Goal: Task Accomplishment & Management: Manage account settings

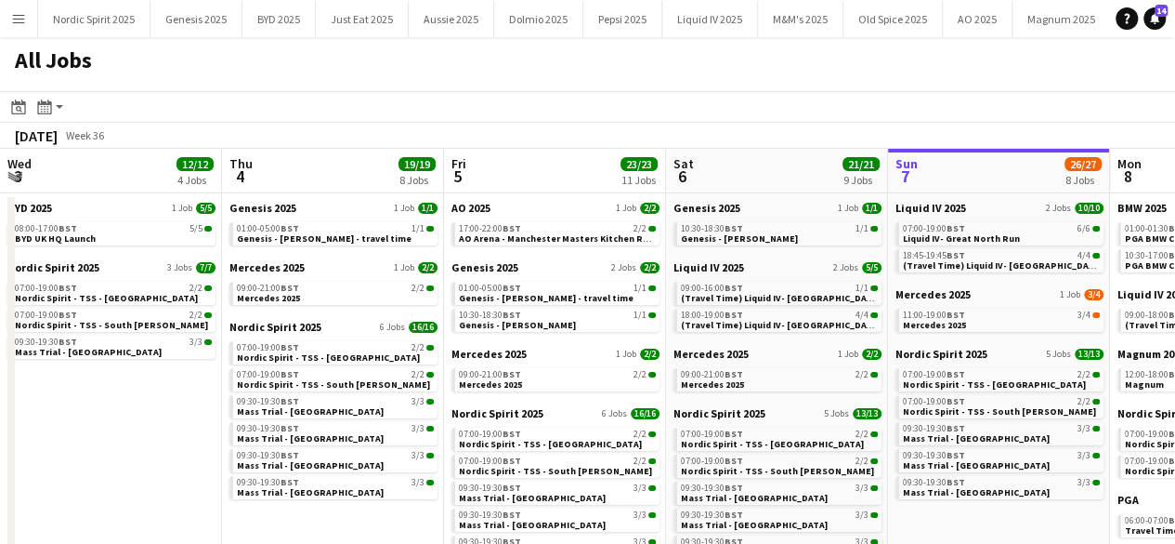
scroll to position [0, 444]
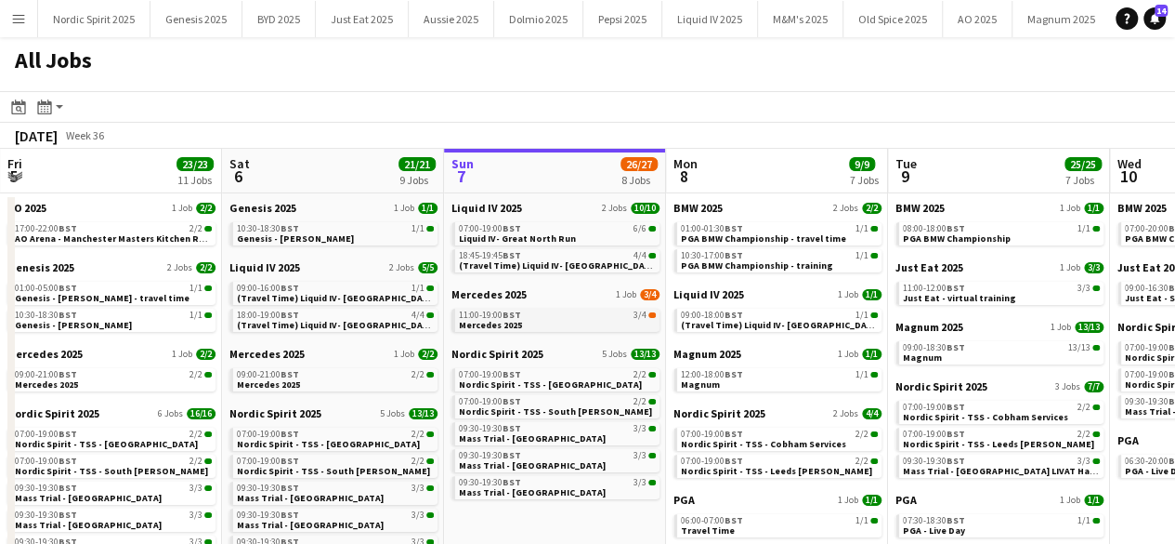
click at [520, 320] on link "11:00-19:00 BST 3/4 Mercedes 2025" at bounding box center [557, 318] width 197 height 21
click at [21, 21] on app-icon "Menu" at bounding box center [18, 18] width 15 height 15
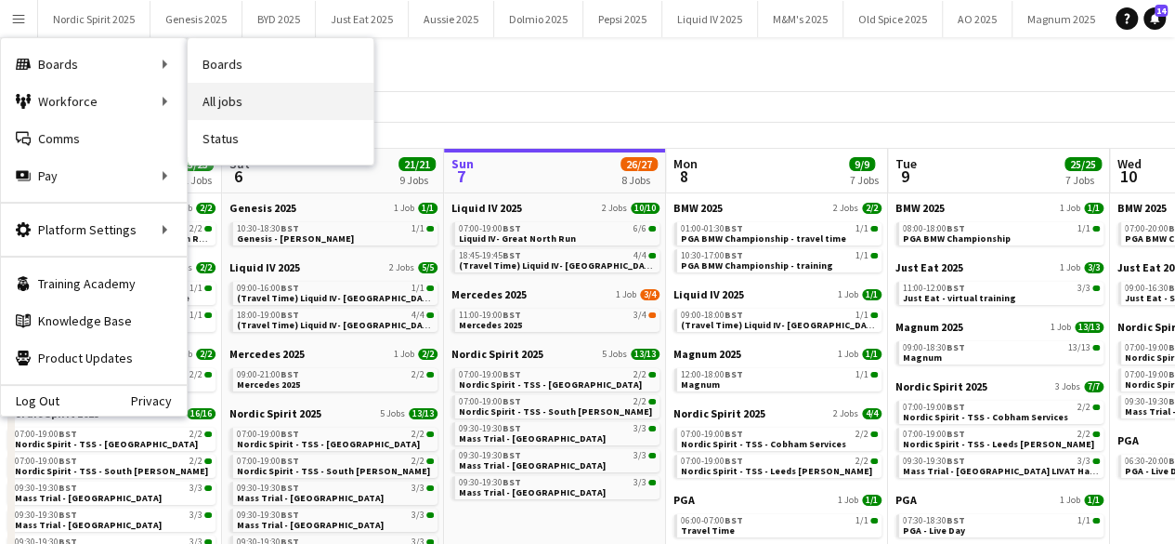
click at [212, 99] on link "All jobs" at bounding box center [281, 101] width 186 height 37
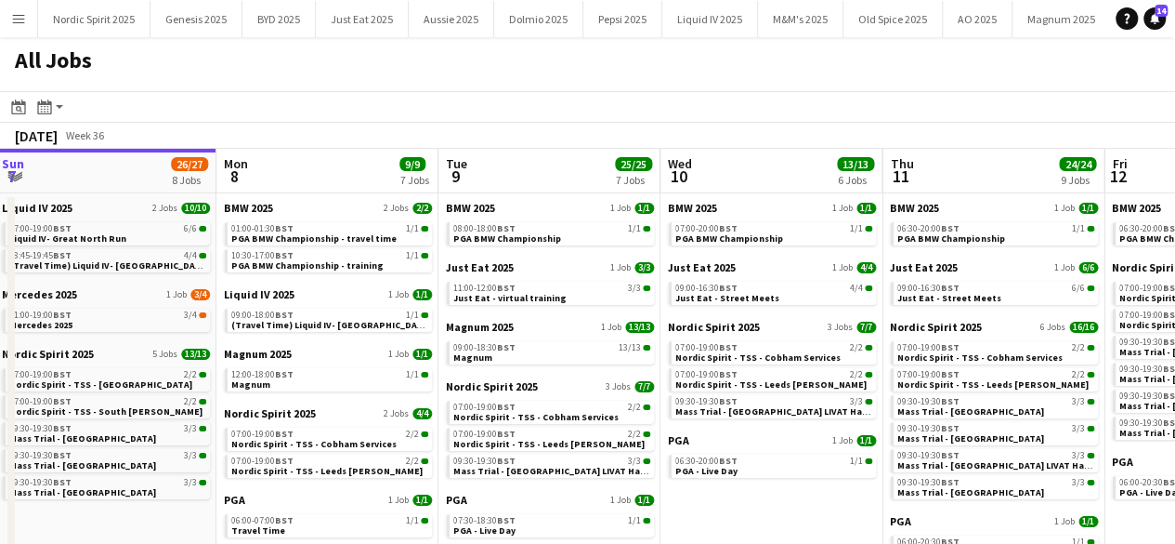
scroll to position [0, 895]
drag, startPoint x: 979, startPoint y: 168, endPoint x: 529, endPoint y: 196, distance: 451.5
click at [529, 196] on app-calendar-viewport "Wed 3 12/12 4 Jobs Thu 4 19/19 8 Jobs Fri 5 23/23 11 Jobs Sat 6 21/21 9 Jobs Su…" at bounding box center [587, 414] width 1175 height 530
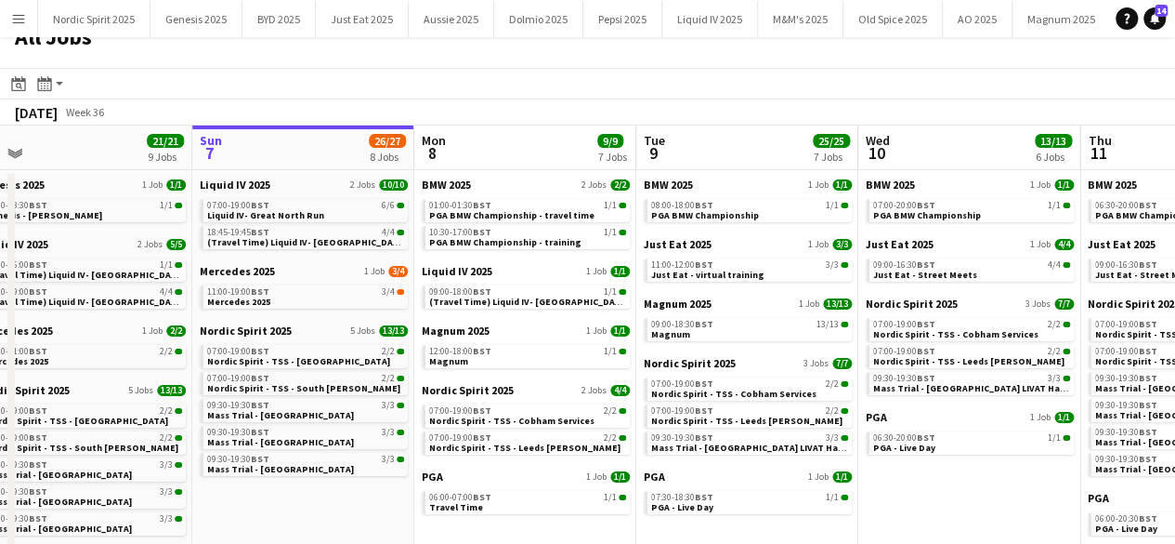
scroll to position [0, 677]
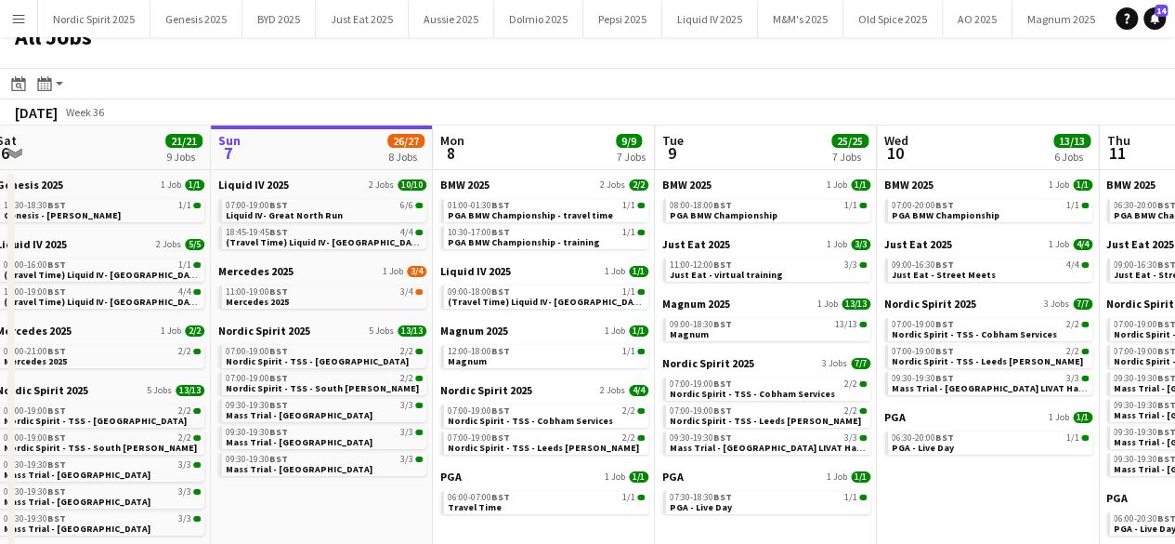
drag, startPoint x: 149, startPoint y: 492, endPoint x: 366, endPoint y: 482, distance: 217.6
click at [366, 482] on app-calendar-viewport "Wed 3 12/12 4 Jobs Thu 4 19/19 8 Jobs Fri 5 23/23 11 Jobs Sat 6 21/21 9 Jobs Su…" at bounding box center [587, 390] width 1175 height 530
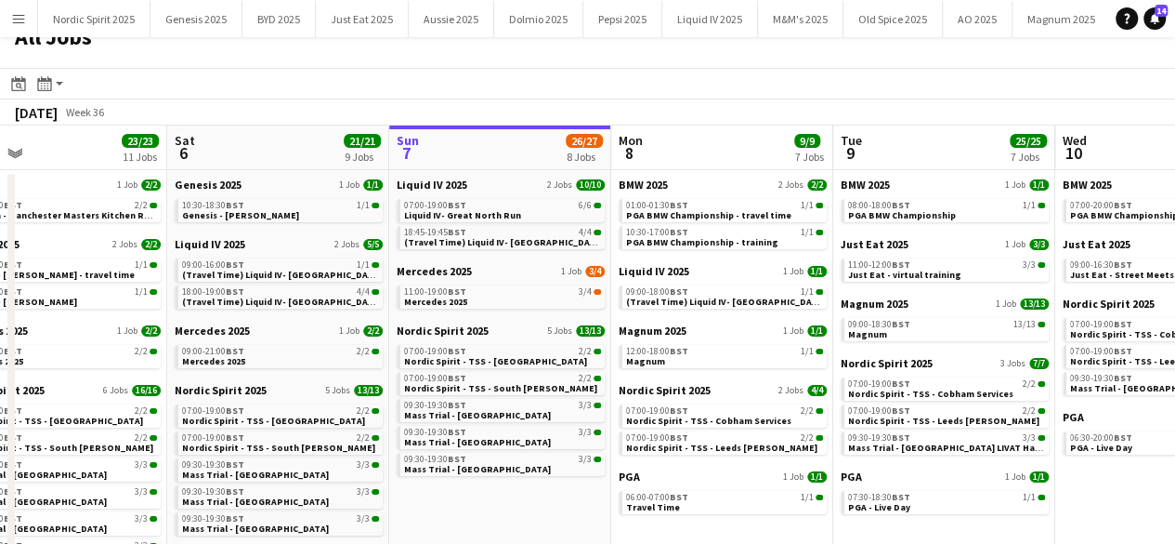
scroll to position [0, 489]
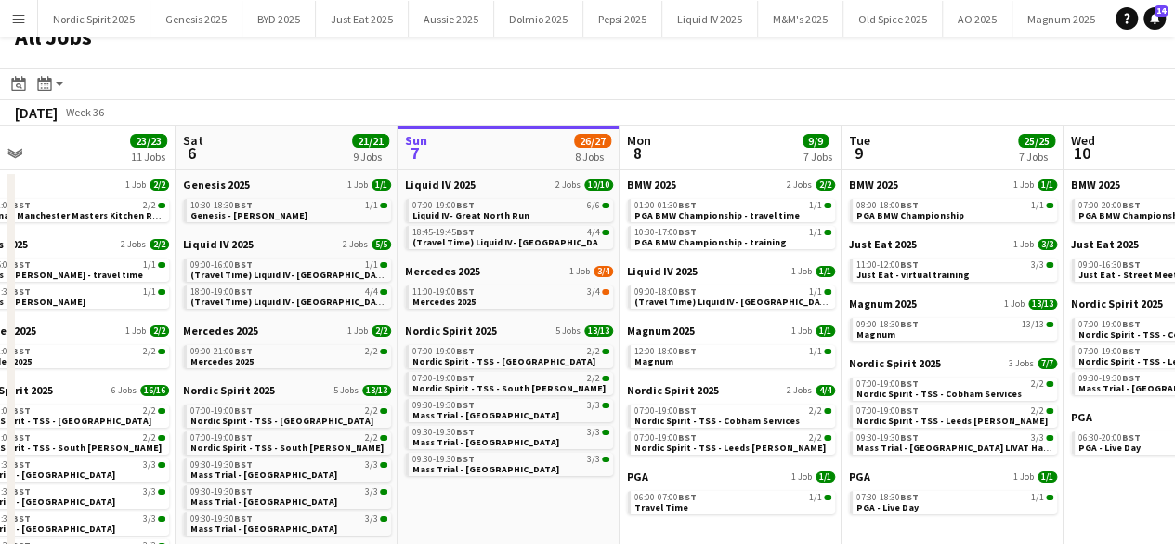
drag, startPoint x: 282, startPoint y: 493, endPoint x: 471, endPoint y: 477, distance: 189.4
click at [471, 477] on app-calendar-viewport "Wed 3 12/12 4 Jobs Thu 4 19/19 8 Jobs Fri 5 23/23 11 Jobs Sat 6 21/21 9 Jobs Su…" at bounding box center [587, 390] width 1175 height 530
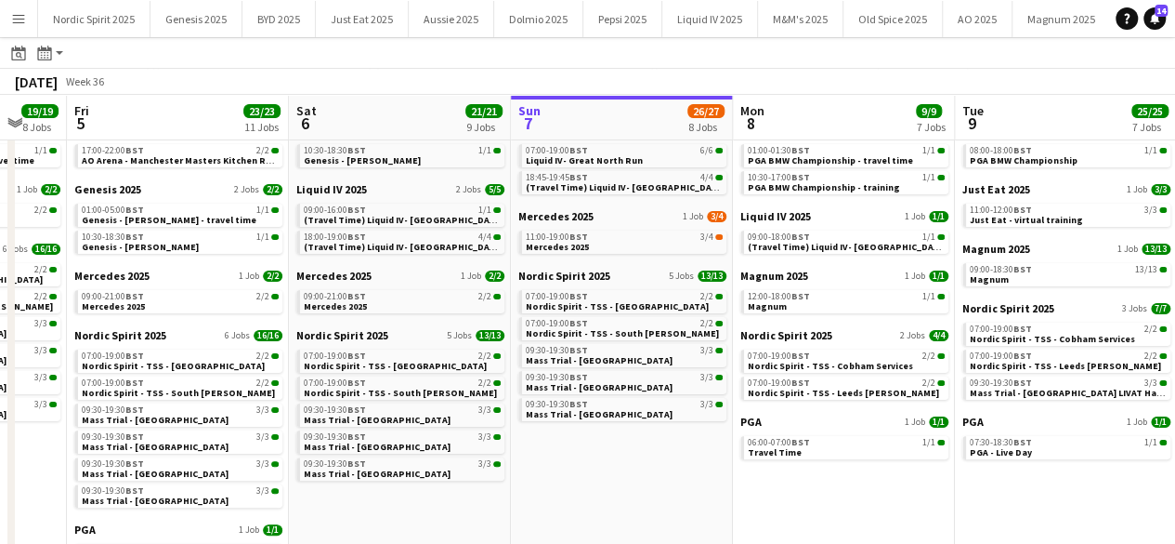
scroll to position [0, 375]
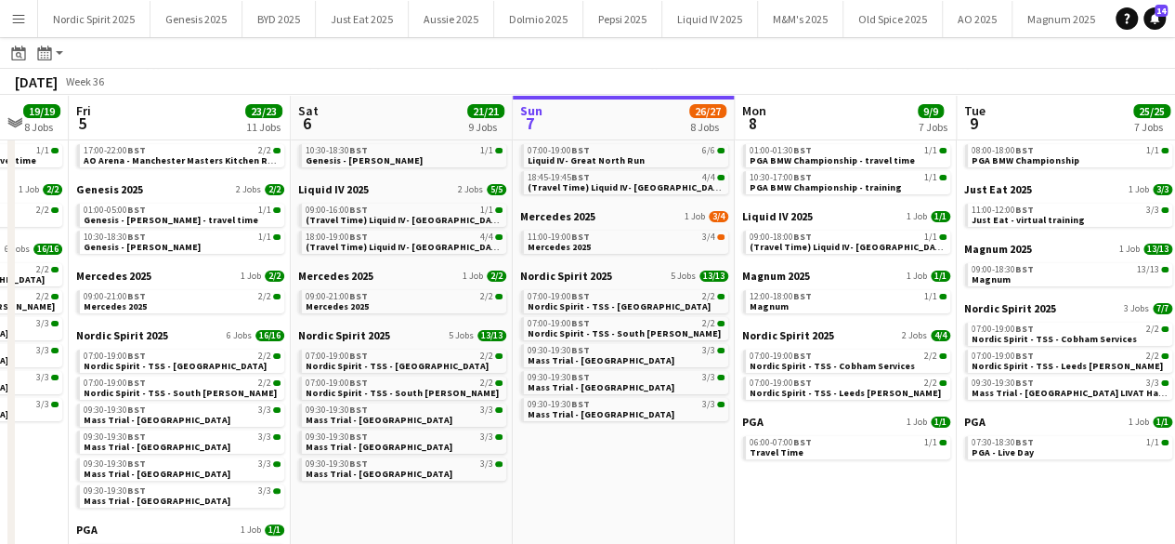
drag, startPoint x: 535, startPoint y: 449, endPoint x: 649, endPoint y: 430, distance: 114.9
click at [649, 430] on app-calendar-viewport "Wed 3 12/12 4 Jobs Thu 4 19/19 8 Jobs Fri 5 23/23 11 Jobs Sat 6 21/21 9 Jobs Su…" at bounding box center [587, 307] width 1175 height 585
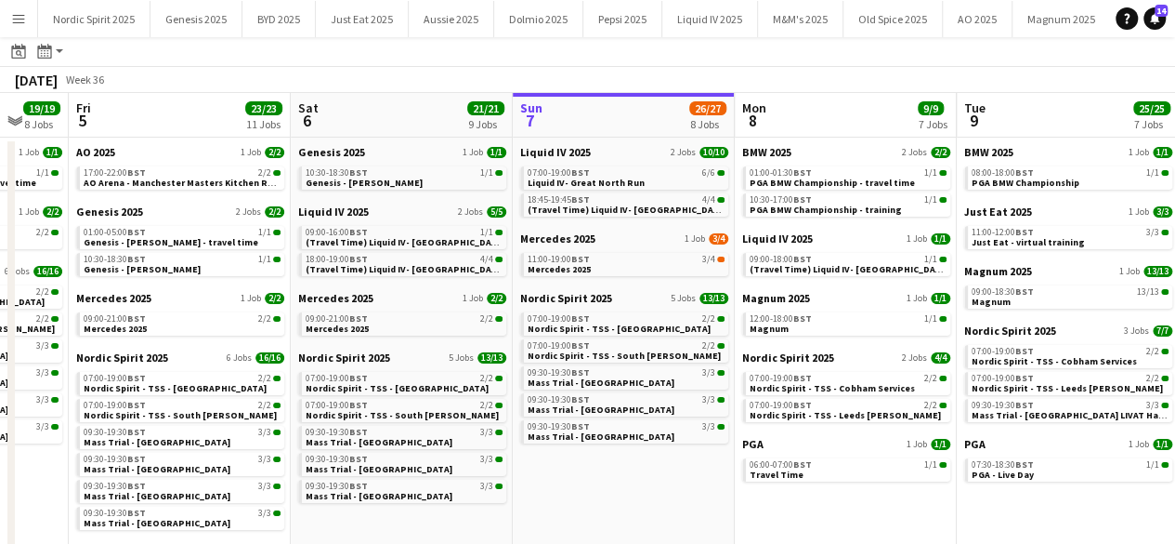
scroll to position [43, 0]
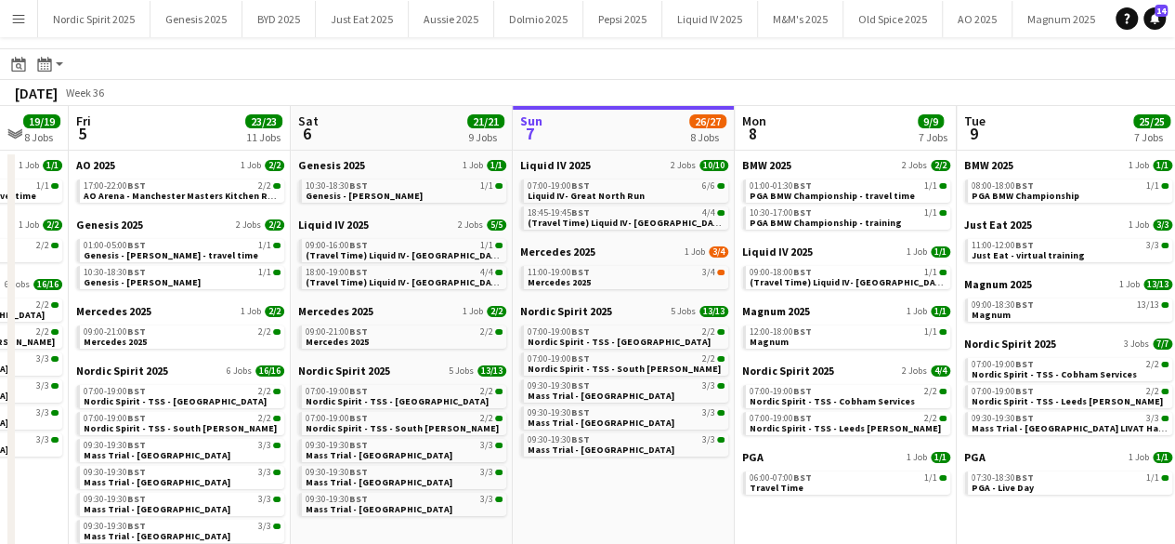
click at [493, 532] on app-date-cell "Genesis 2025 1 Job 1/1 10:30-18:30 BST 1/1 Genesis - Arnold Clark Liquid IV 202…" at bounding box center [402, 393] width 222 height 485
click at [472, 527] on app-date-cell "Genesis 2025 1 Job 1/1 10:30-18:30 BST 1/1 Genesis - Arnold Clark Liquid IV 202…" at bounding box center [402, 393] width 222 height 485
click at [795, 482] on span "Travel Time" at bounding box center [777, 487] width 54 height 12
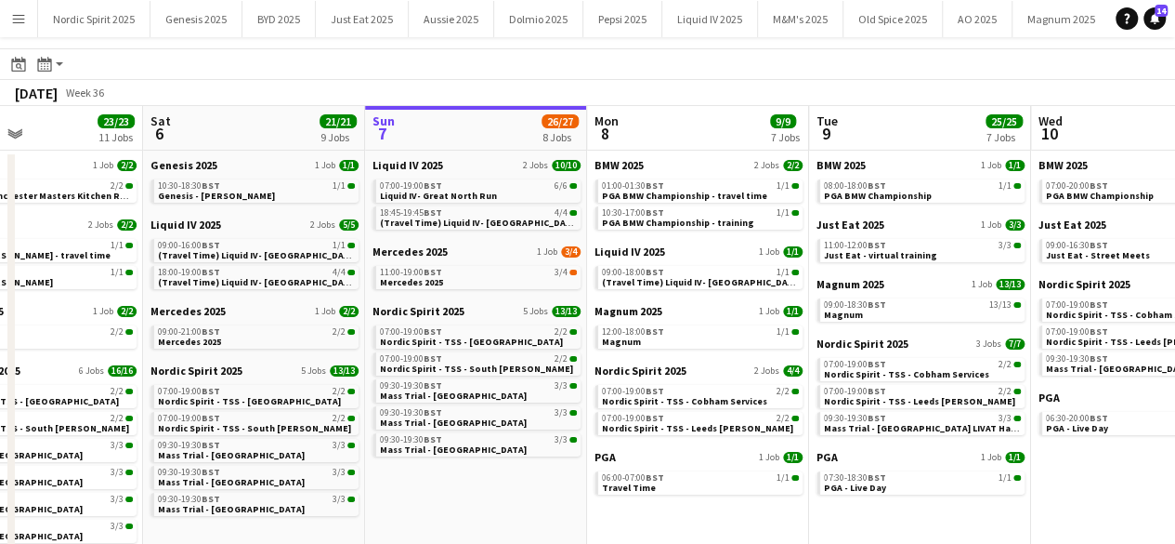
drag, startPoint x: 512, startPoint y: 485, endPoint x: 420, endPoint y: 481, distance: 92.1
click at [422, 481] on app-calendar-viewport "Wed 3 12/12 4 Jobs Thu 4 19/19 8 Jobs Fri 5 23/23 11 Jobs Sat 6 21/21 9 Jobs Su…" at bounding box center [587, 371] width 1175 height 530
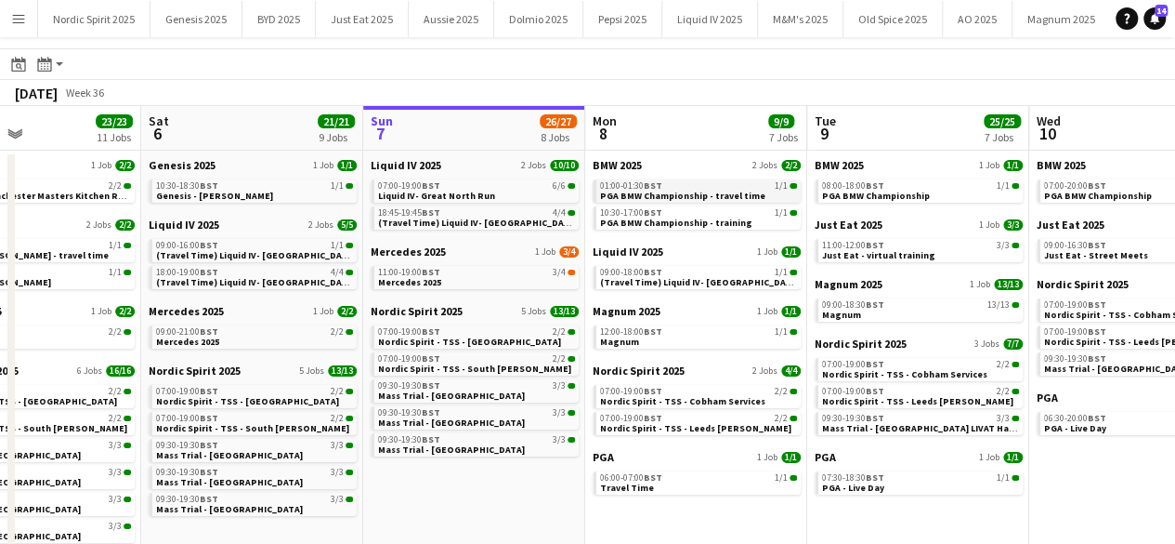
click at [666, 180] on link "01:00-01:30 BST 1/1 PGA BMW Championship - travel time" at bounding box center [698, 189] width 197 height 21
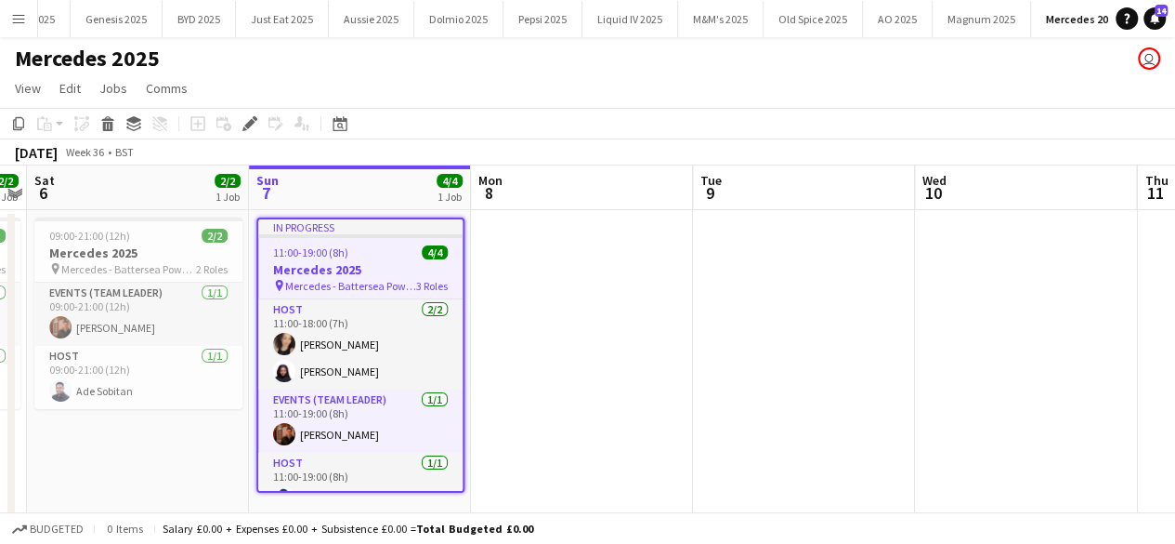
click at [6, 23] on button "Menu" at bounding box center [18, 18] width 37 height 37
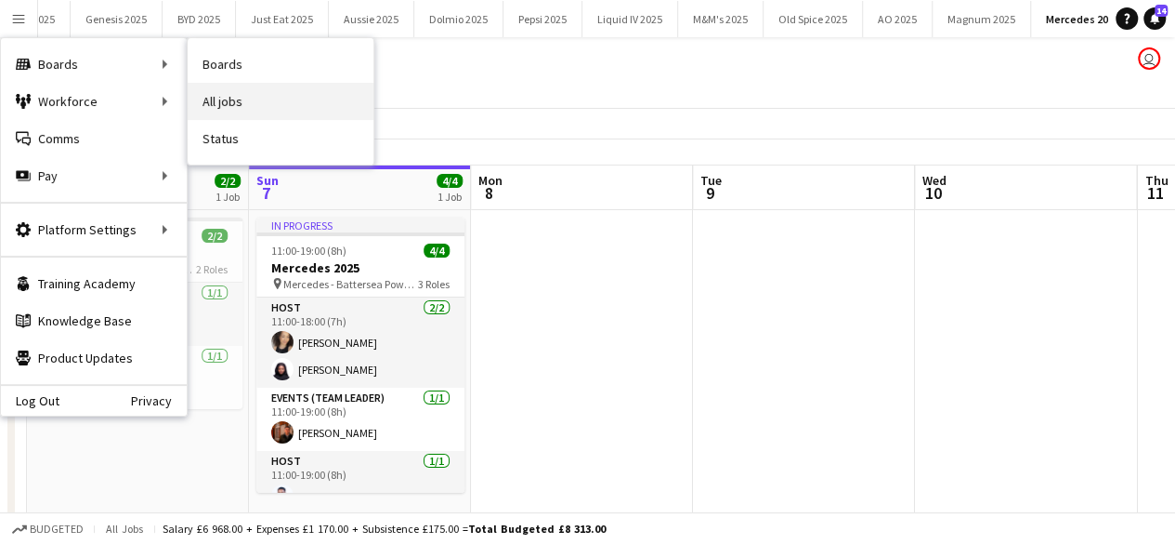
click at [245, 100] on link "All jobs" at bounding box center [281, 101] width 186 height 37
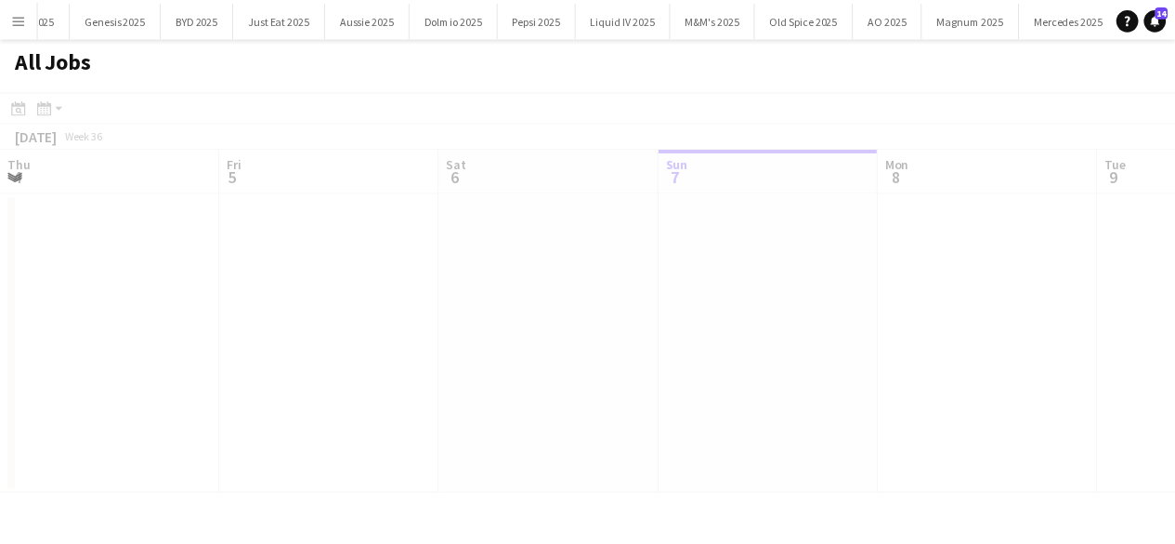
scroll to position [0, 444]
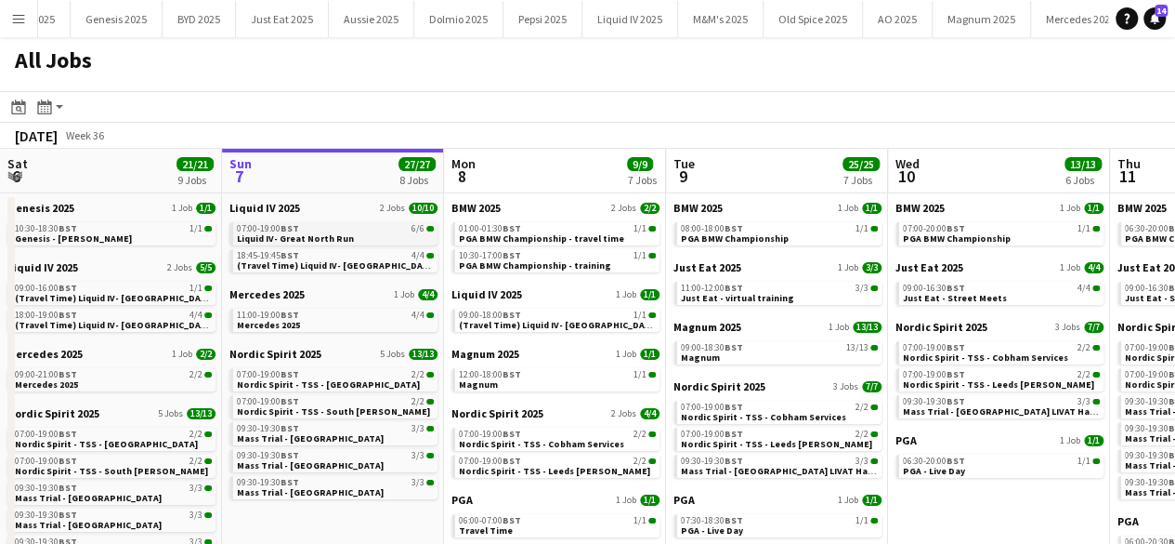
click at [324, 239] on span "Liquid IV- Great North Run" at bounding box center [295, 238] width 117 height 12
click at [320, 312] on div "11:00-19:00 BST 4/4" at bounding box center [335, 314] width 197 height 9
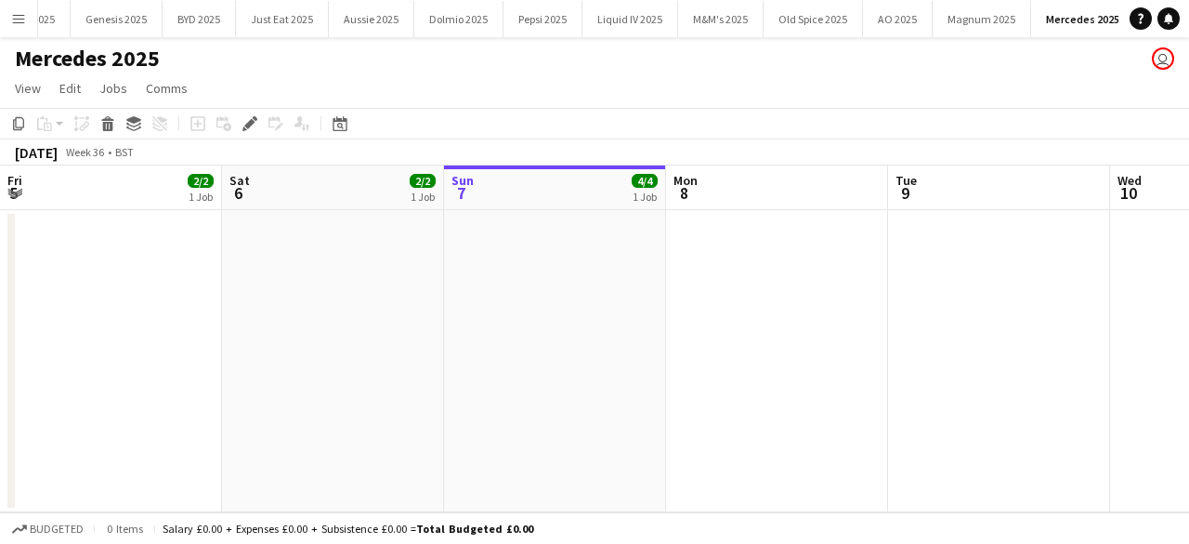
scroll to position [0, 639]
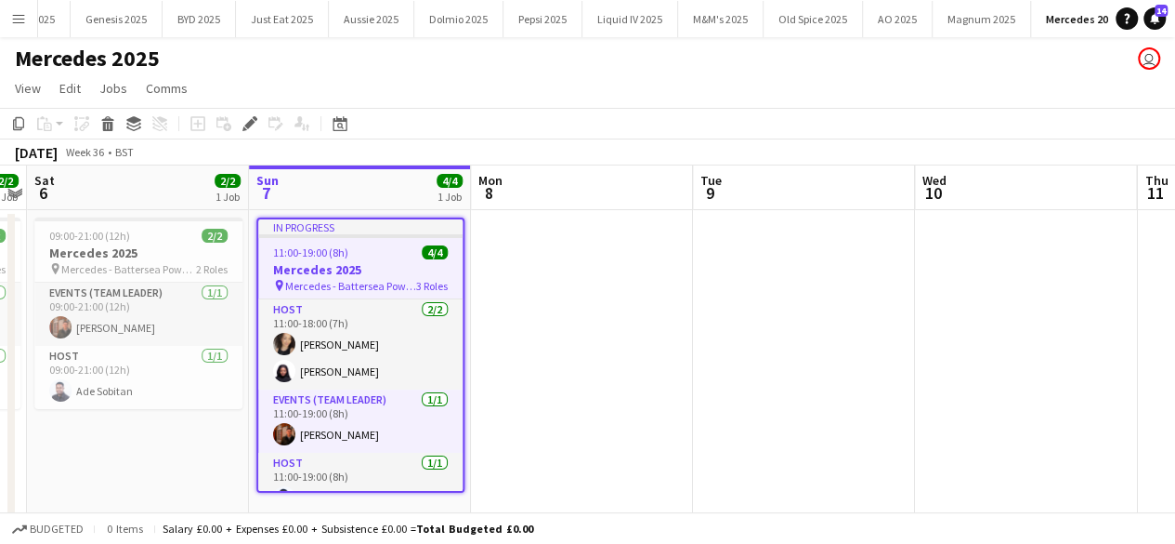
click at [17, 18] on app-icon "Menu" at bounding box center [18, 18] width 15 height 15
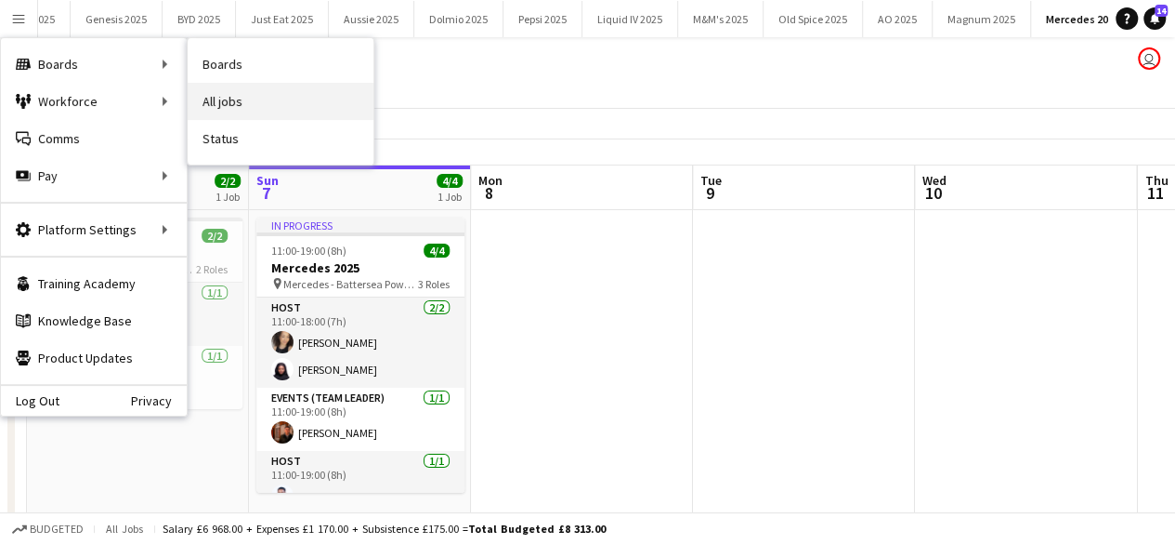
click at [238, 94] on link "All jobs" at bounding box center [281, 101] width 186 height 37
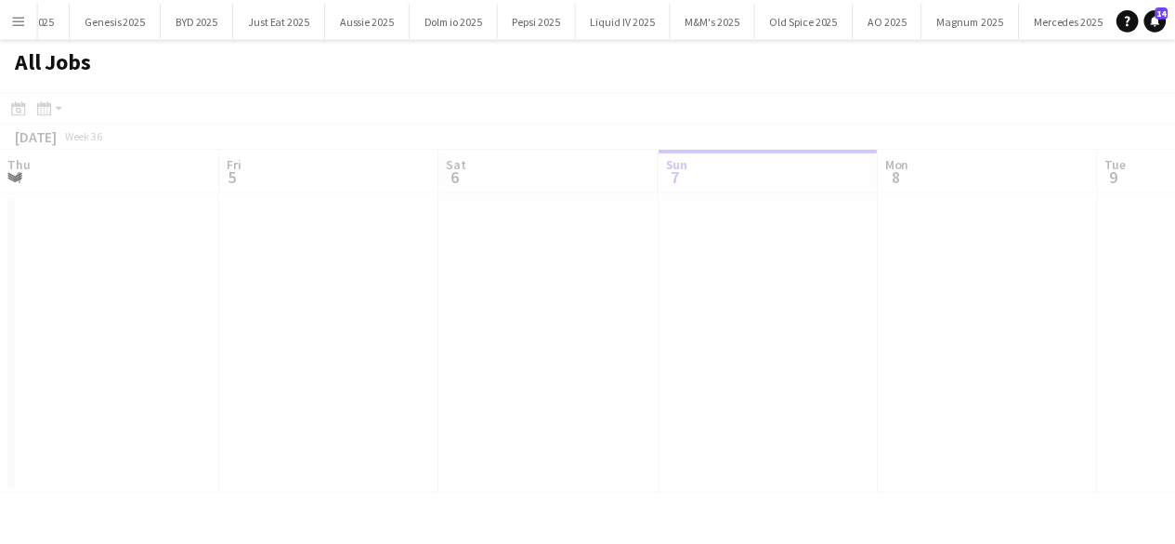
scroll to position [0, 444]
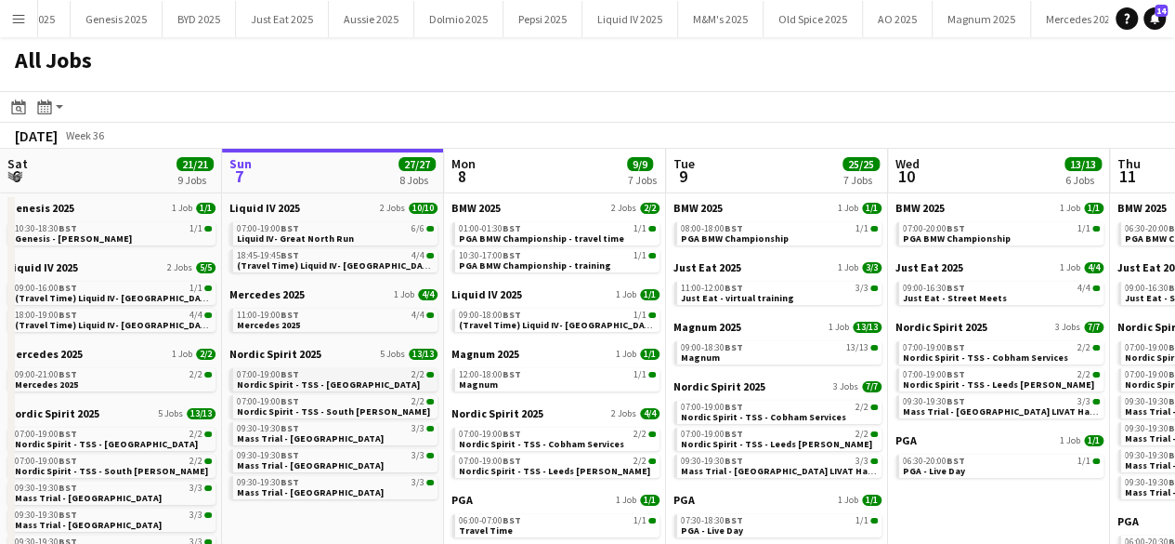
click at [288, 371] on span "BST" at bounding box center [290, 374] width 19 height 12
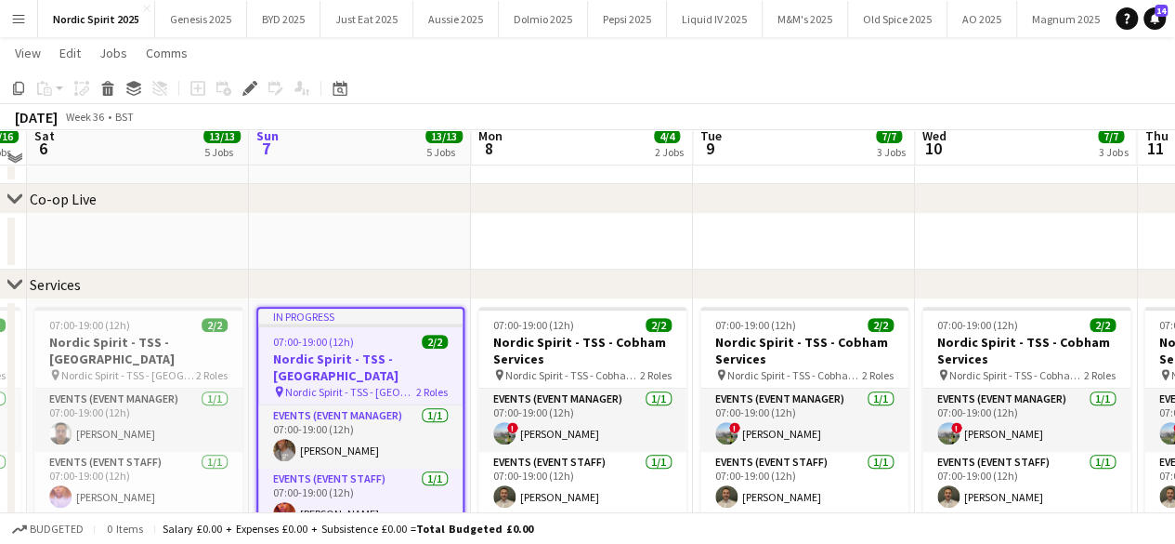
scroll to position [242, 0]
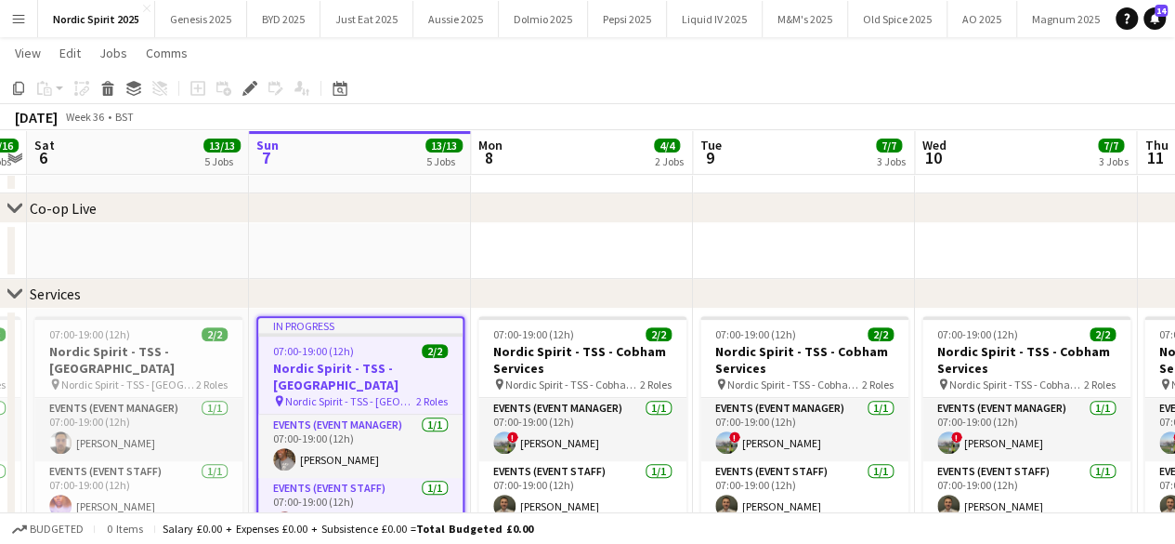
click at [357, 326] on div "In progress" at bounding box center [360, 325] width 204 height 15
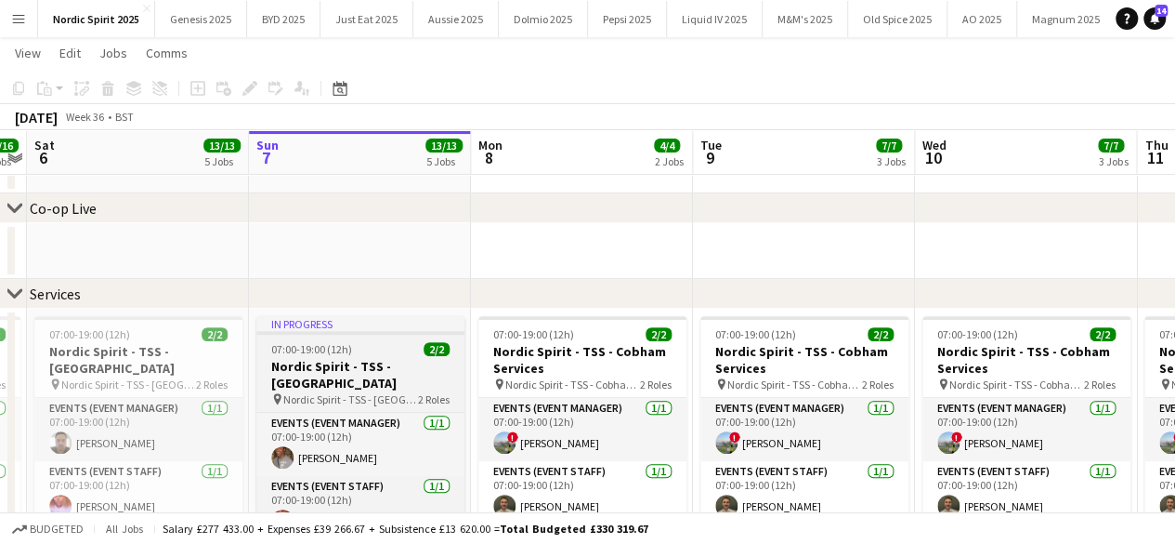
click at [357, 326] on div "In progress" at bounding box center [360, 323] width 208 height 15
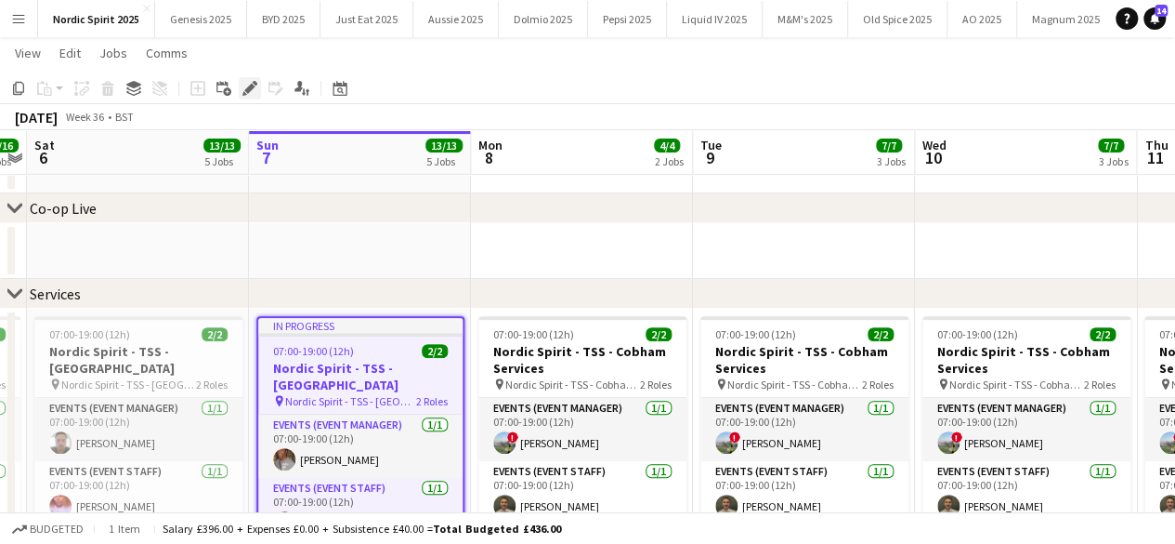
click at [245, 86] on icon "Edit" at bounding box center [250, 88] width 15 height 15
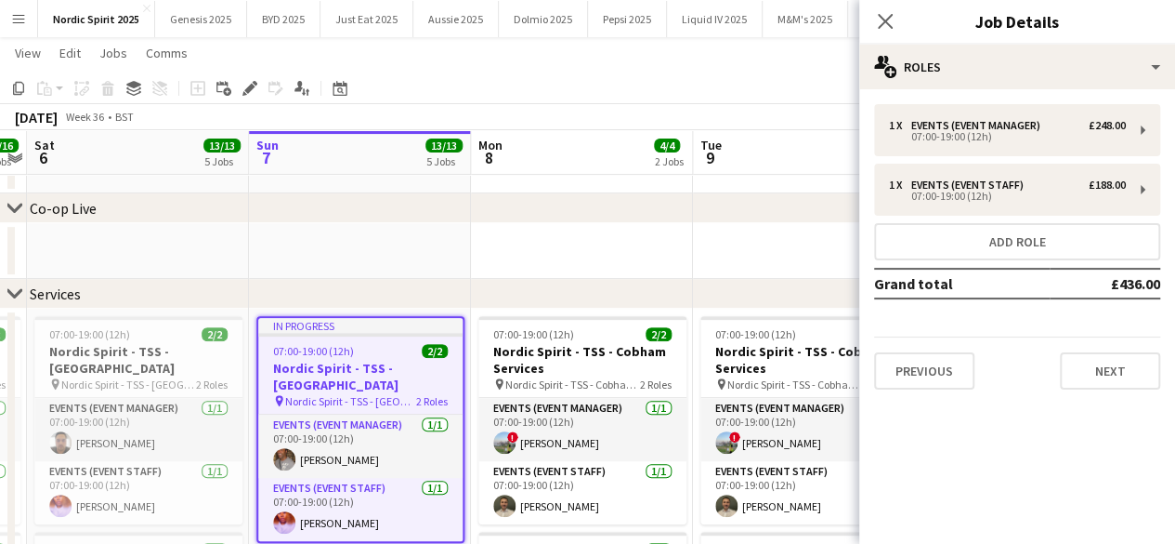
click at [552, 198] on div "chevron-right Co-op Live" at bounding box center [587, 208] width 1175 height 30
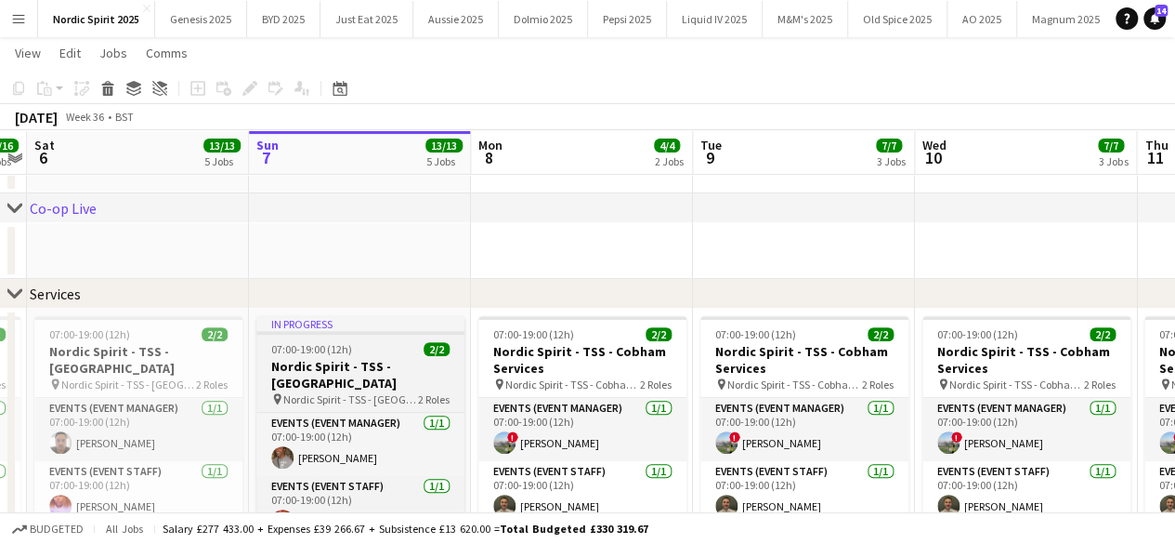
click at [322, 327] on div "In progress" at bounding box center [360, 323] width 208 height 15
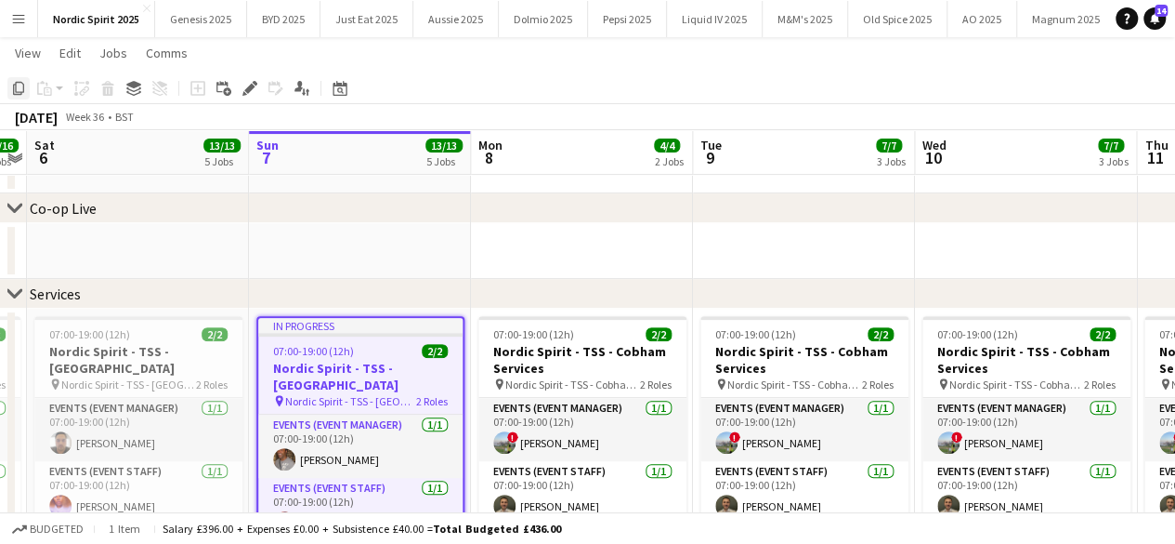
click at [13, 85] on icon at bounding box center [18, 88] width 11 height 13
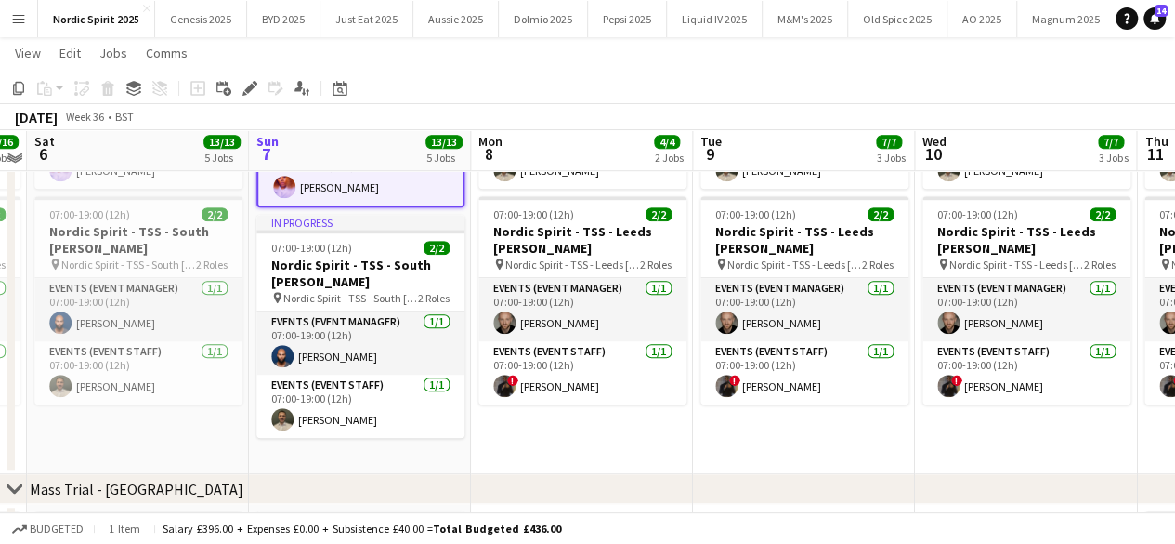
scroll to position [573, 0]
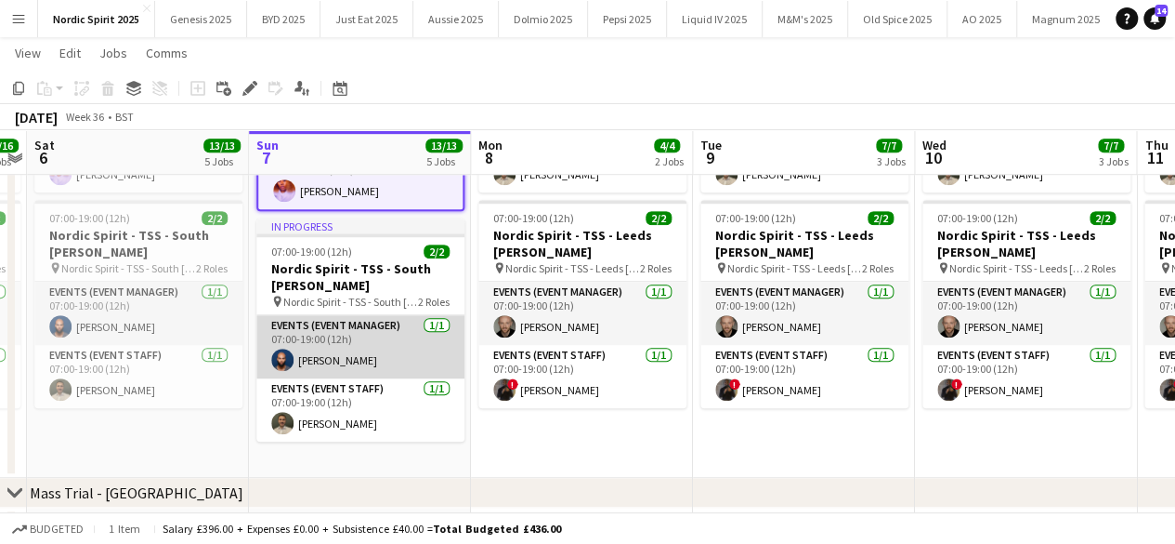
click at [381, 354] on app-card-role "Events (Event Manager) [DATE] 07:00-19:00 (12h) [PERSON_NAME]" at bounding box center [360, 346] width 208 height 63
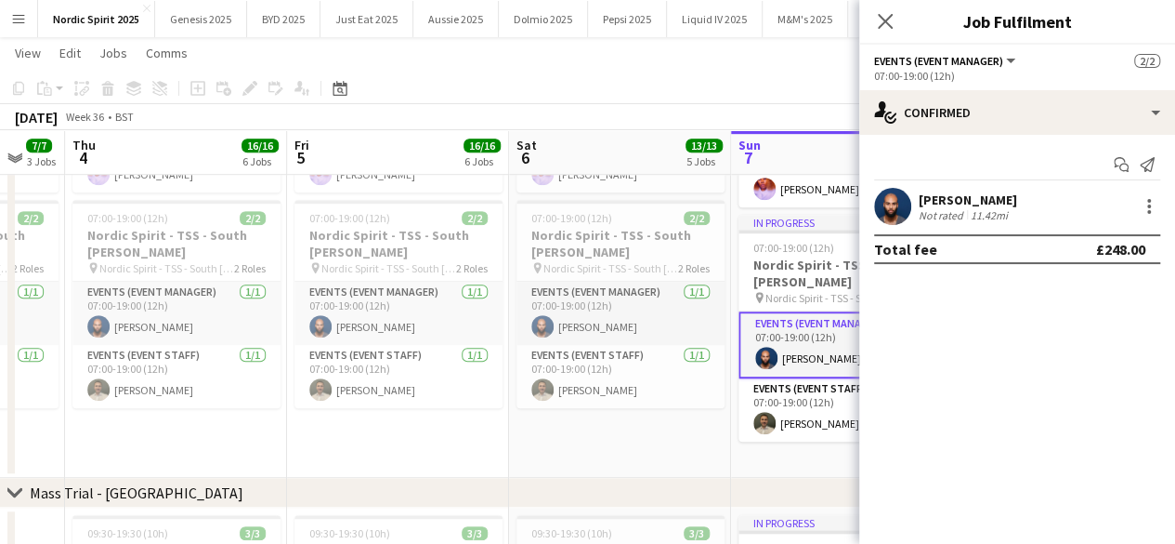
drag, startPoint x: 123, startPoint y: 440, endPoint x: 552, endPoint y: 445, distance: 429.3
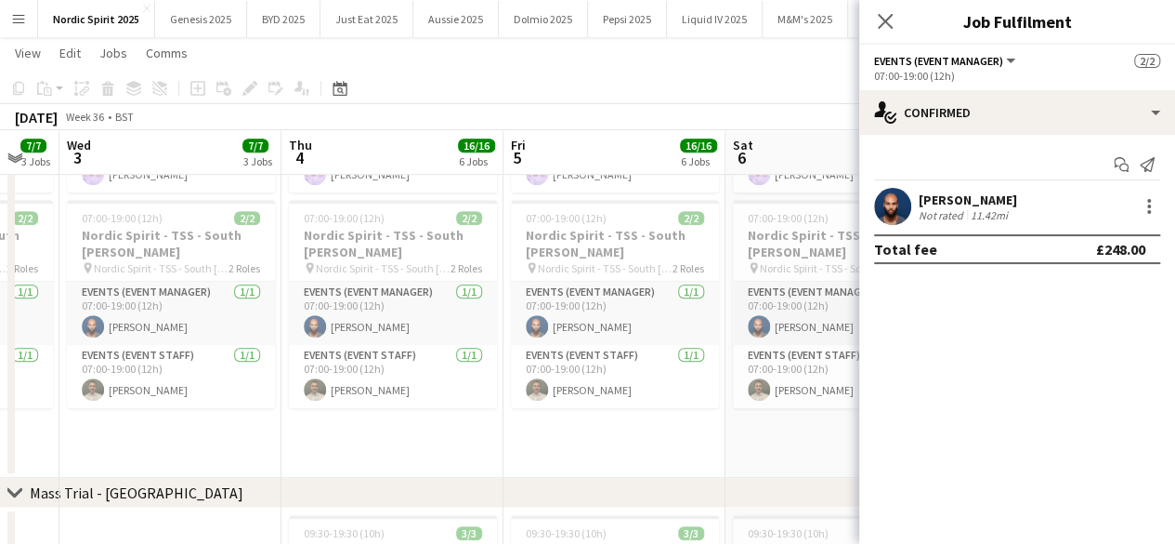
drag, startPoint x: 470, startPoint y: 451, endPoint x: 623, endPoint y: 454, distance: 152.4
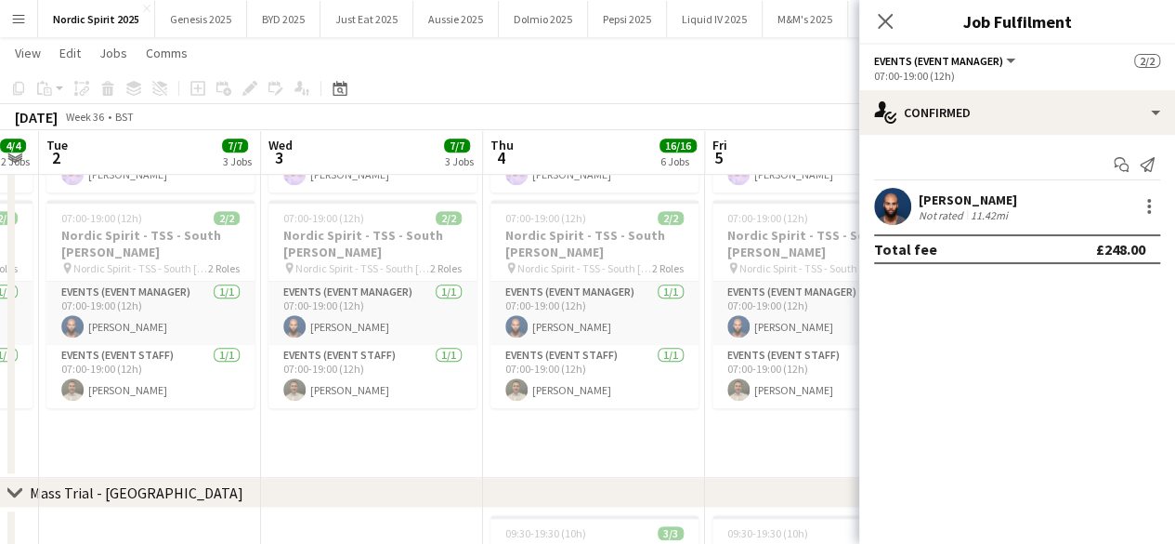
drag, startPoint x: 396, startPoint y: 419, endPoint x: 612, endPoint y: 436, distance: 217.2
drag, startPoint x: 390, startPoint y: 443, endPoint x: 556, endPoint y: 441, distance: 165.4
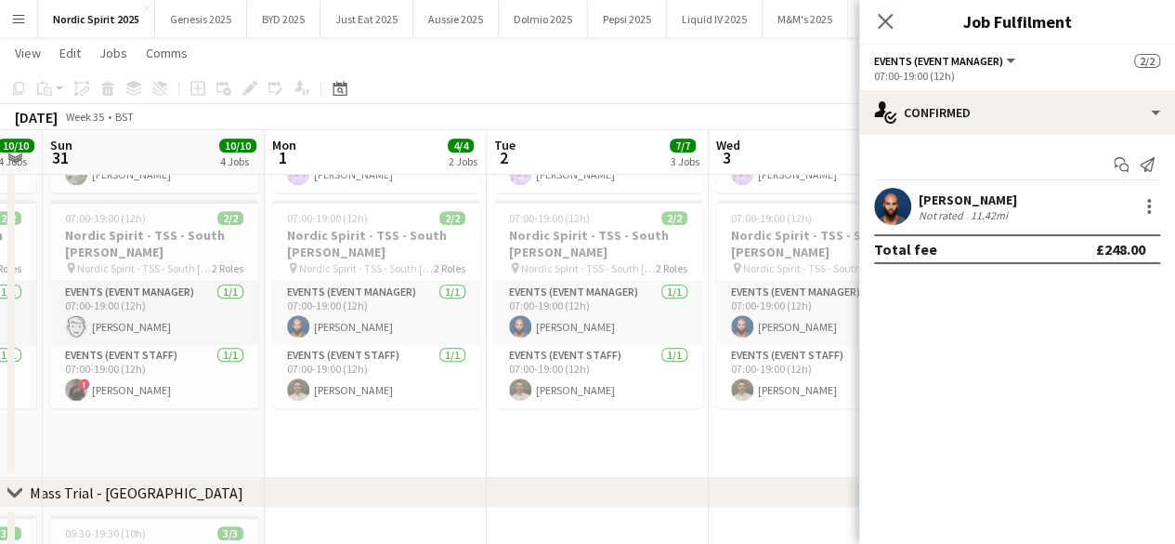
drag, startPoint x: 484, startPoint y: 428, endPoint x: 599, endPoint y: 426, distance: 115.3
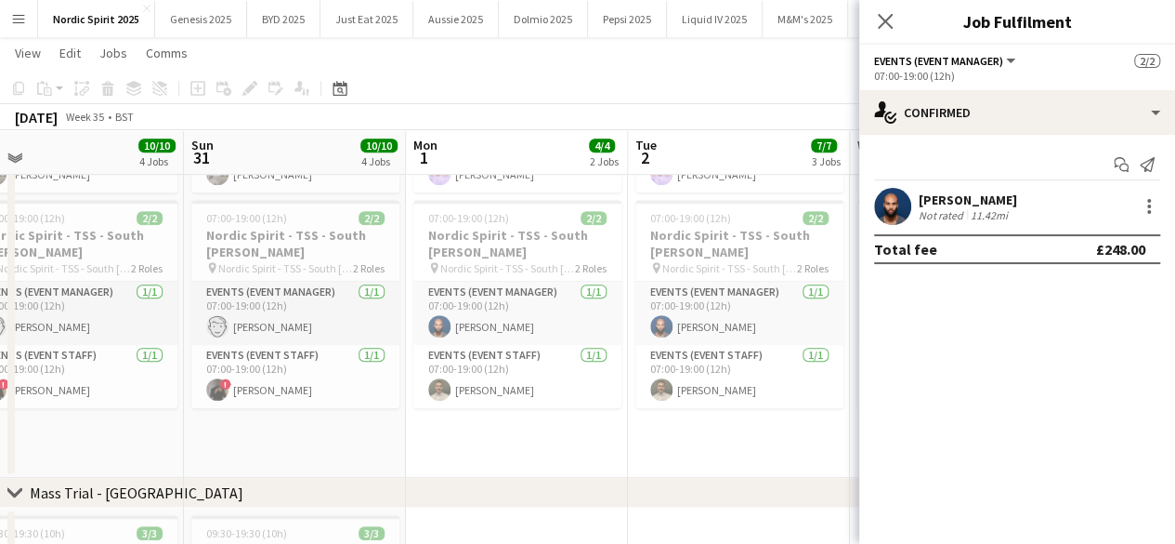
drag, startPoint x: 483, startPoint y: 423, endPoint x: 579, endPoint y: 434, distance: 96.4
click at [577, 434] on app-date-cell "07:00-19:00 (12h) 2/2 Nordic Spirit - TSS - [GEOGRAPHIC_DATA] pin Nordic Spirit…" at bounding box center [516, 227] width 222 height 501
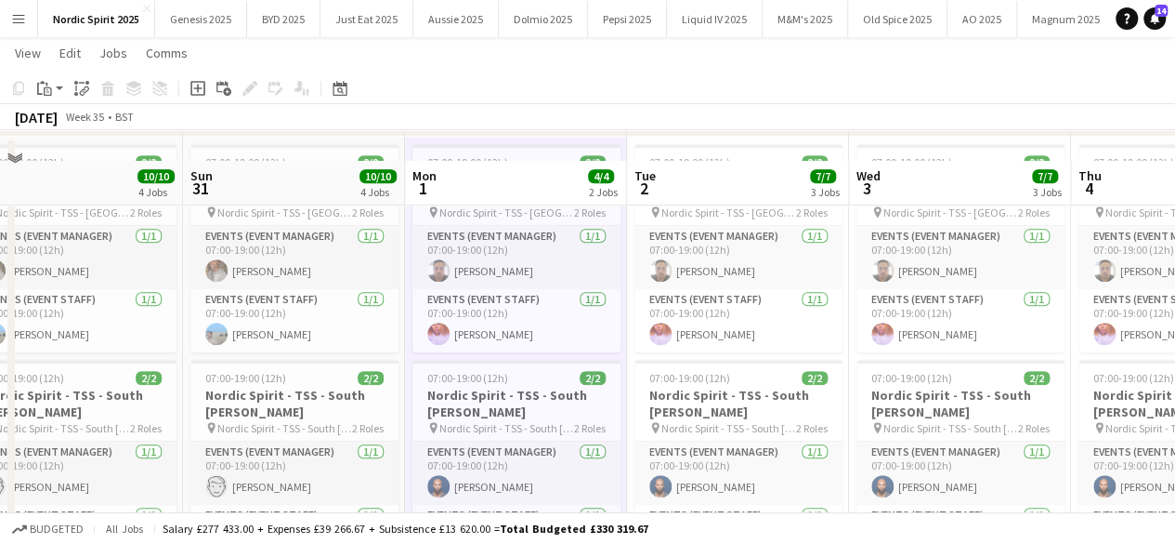
scroll to position [369, 0]
